Goal: Find contact information: Find contact information

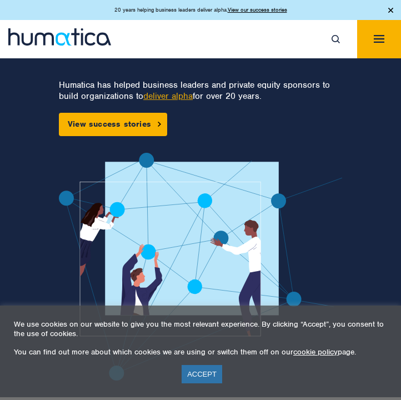
scroll to position [29, 0]
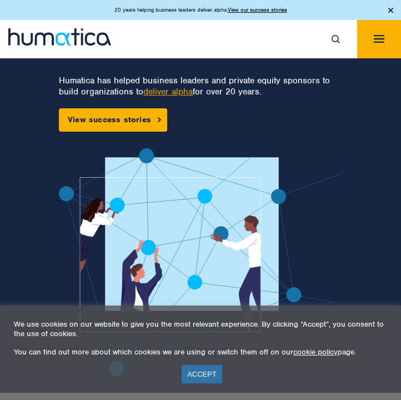
click at [379, 38] on img "Toggle navigation" at bounding box center [379, 39] width 11 height 8
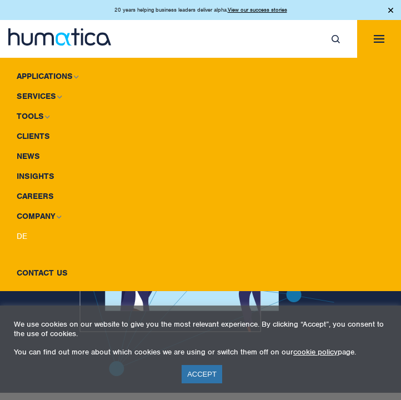
click at [21, 236] on span "DE" at bounding box center [22, 236] width 11 height 10
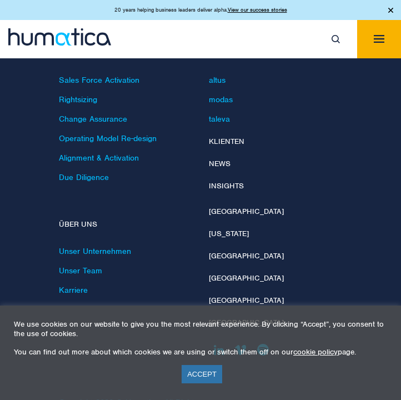
scroll to position [4078, 0]
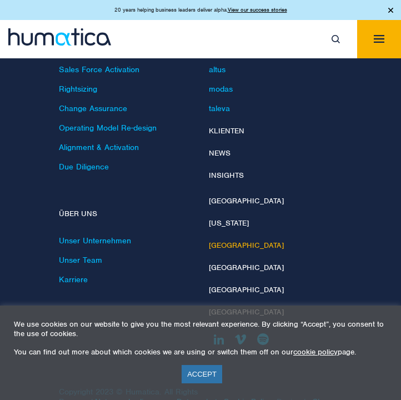
click at [222, 241] on link "[GEOGRAPHIC_DATA]" at bounding box center [246, 245] width 75 height 9
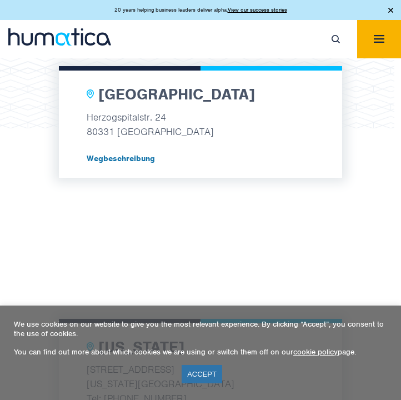
scroll to position [1505, 0]
